Goal: Find contact information

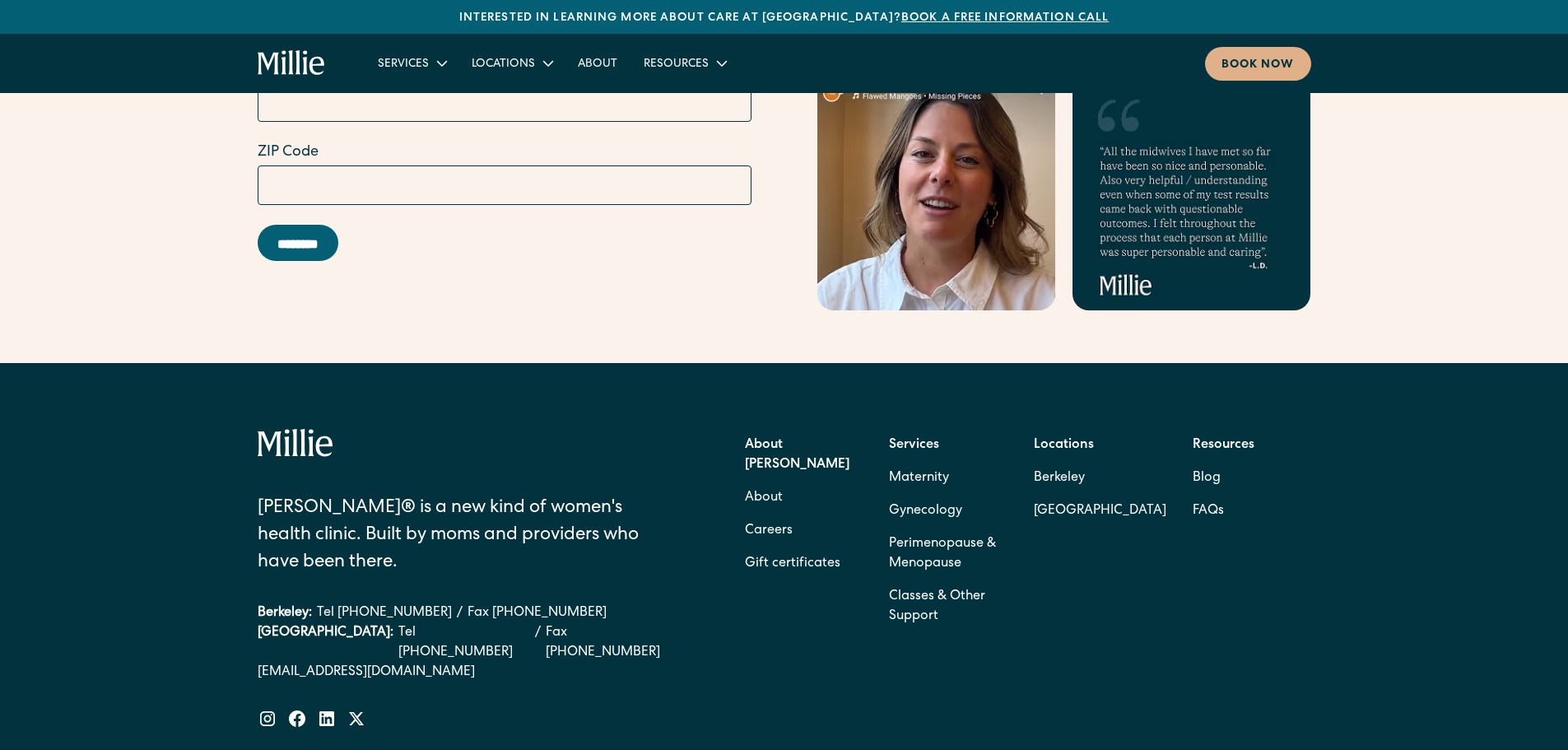
scroll to position [7264, 0]
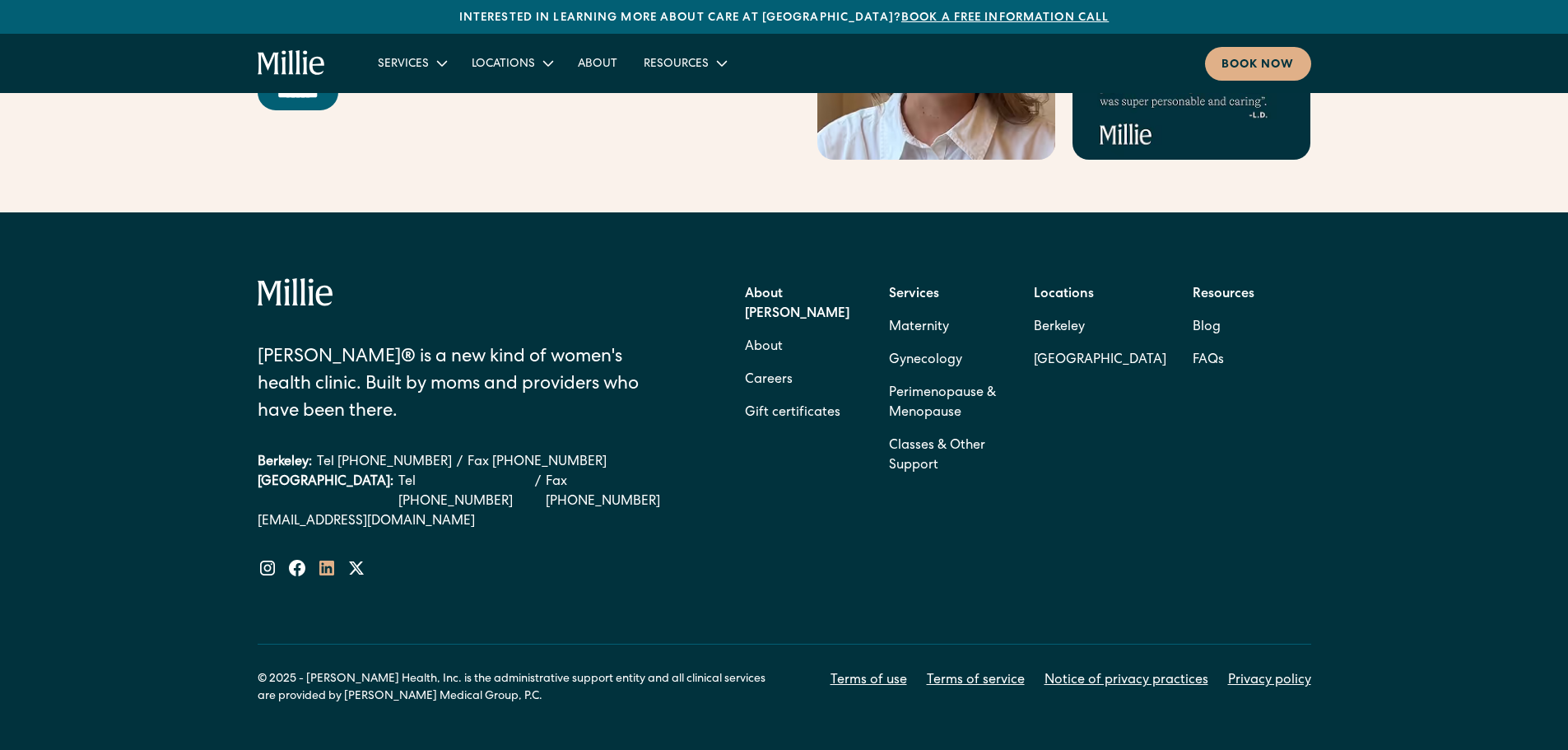
click at [331, 558] on icon at bounding box center [327, 567] width 20 height 20
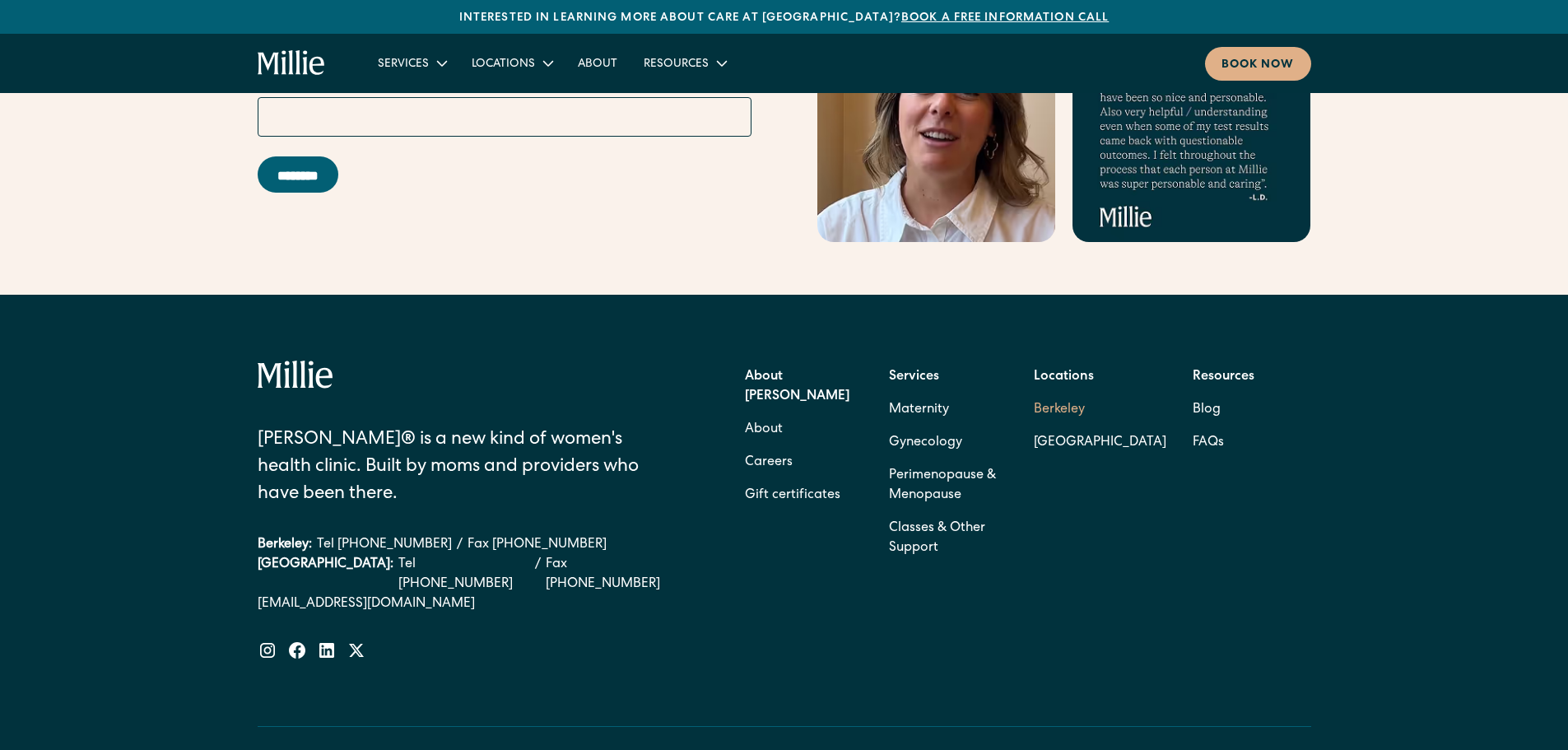
click at [1048, 394] on link "Berkeley" at bounding box center [1100, 410] width 133 height 33
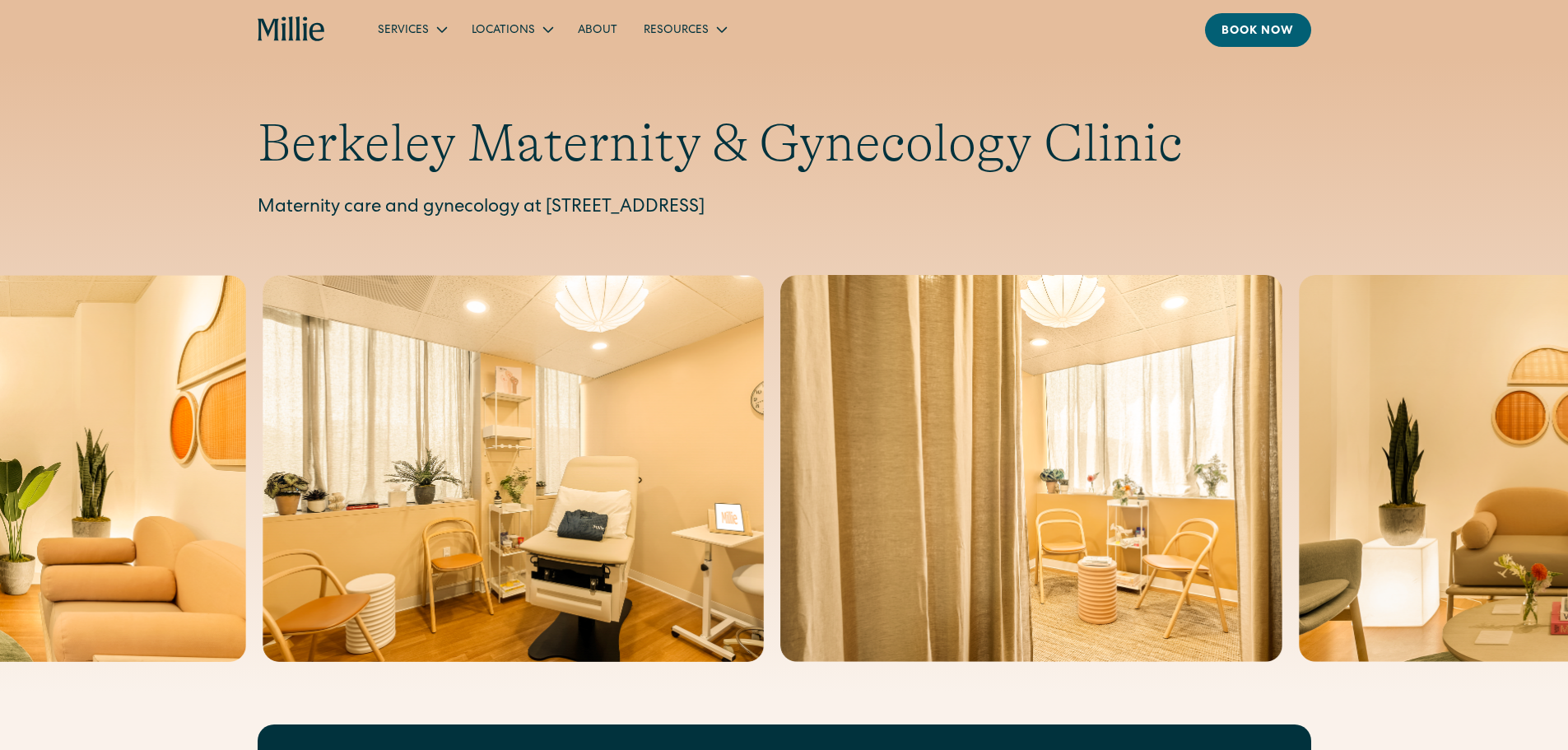
drag, startPoint x: 975, startPoint y: 196, endPoint x: 595, endPoint y: 206, distance: 380.1
click at [595, 206] on p "Maternity care and gynecology at [STREET_ADDRESS]" at bounding box center [784, 208] width 1054 height 27
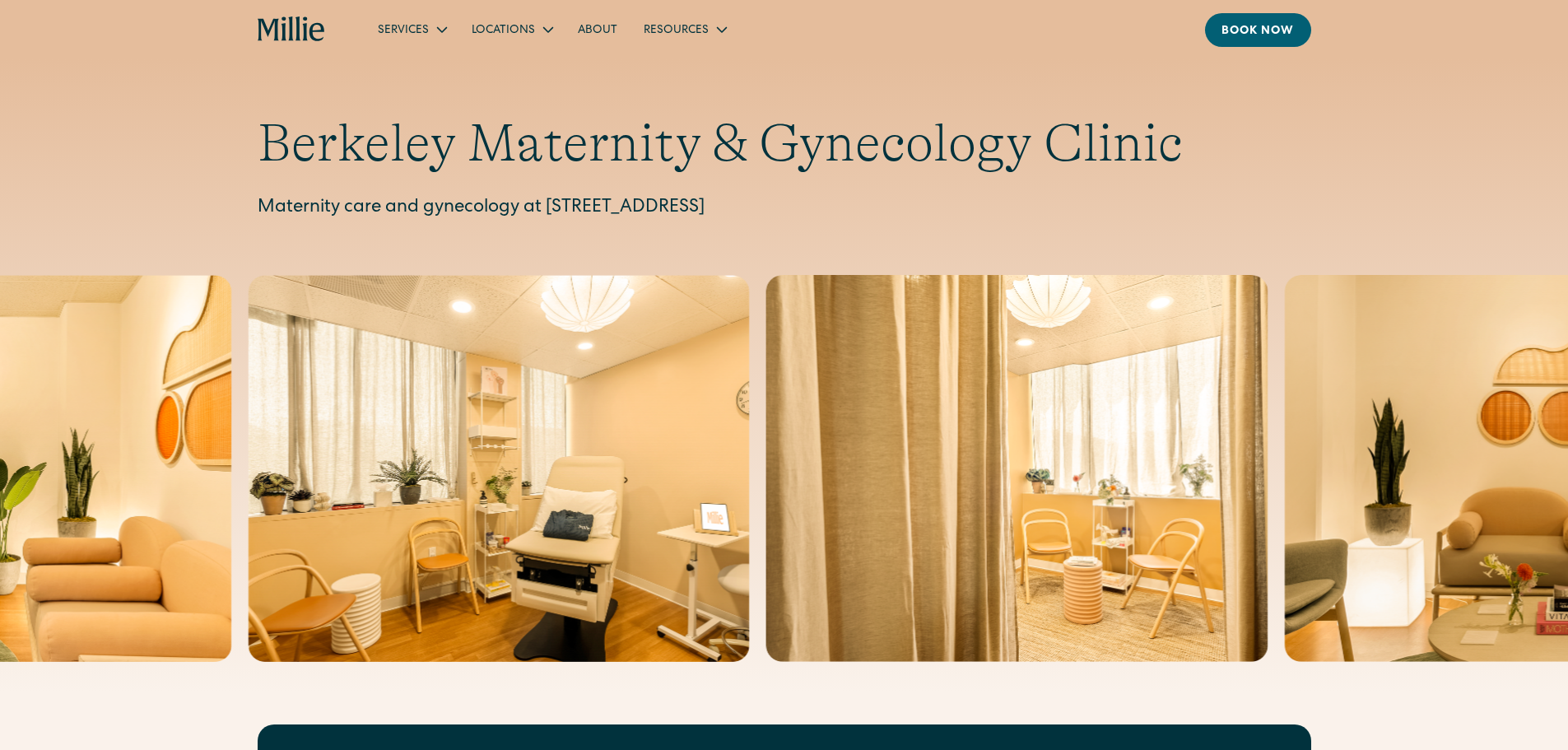
copy p "[STREET_ADDRESS]"
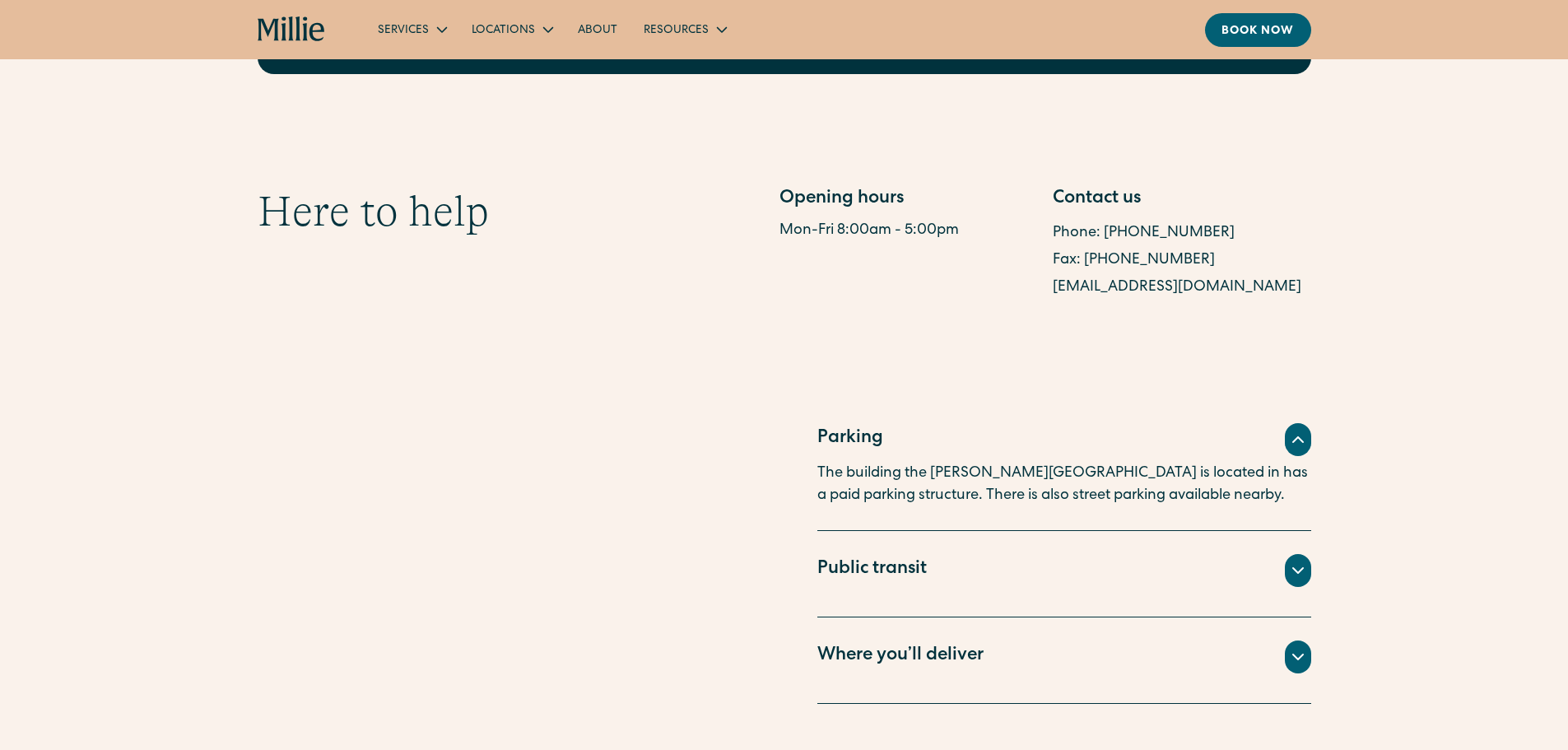
scroll to position [658, 0]
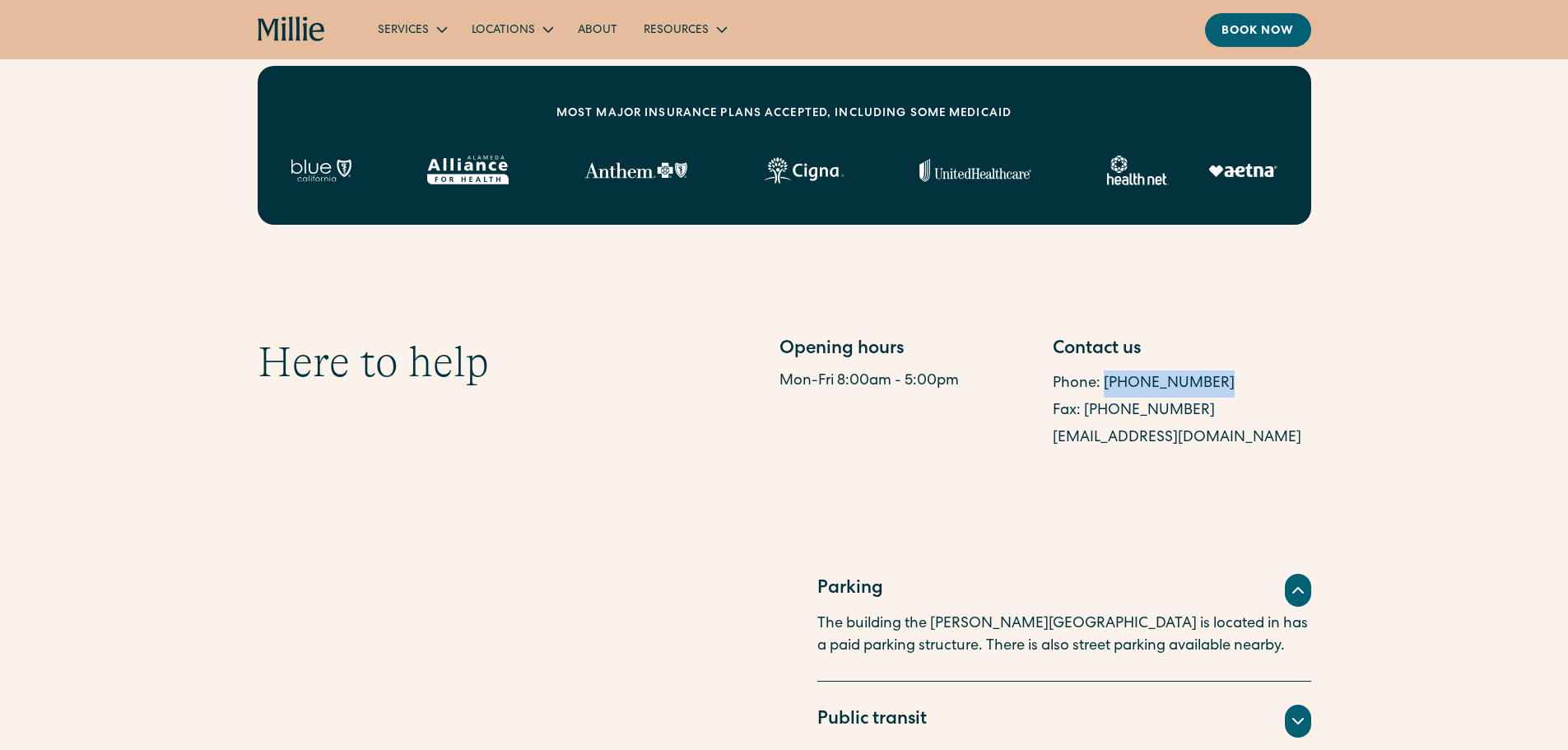
drag, startPoint x: 1213, startPoint y: 377, endPoint x: 1104, endPoint y: 388, distance: 109.6
click at [1104, 388] on div "Phone: [PHONE_NUMBER]" at bounding box center [1182, 384] width 258 height 27
copy link "[PHONE_NUMBER]"
